Goal: Register for event/course

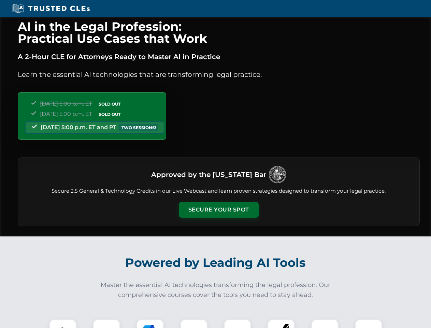
click at [218, 209] on button "Secure Your Spot" at bounding box center [219, 210] width 80 height 16
click at [63, 323] on img at bounding box center [63, 332] width 20 height 20
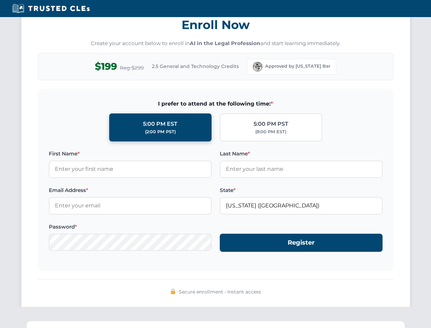
scroll to position [670, 0]
